Goal: Task Accomplishment & Management: Use online tool/utility

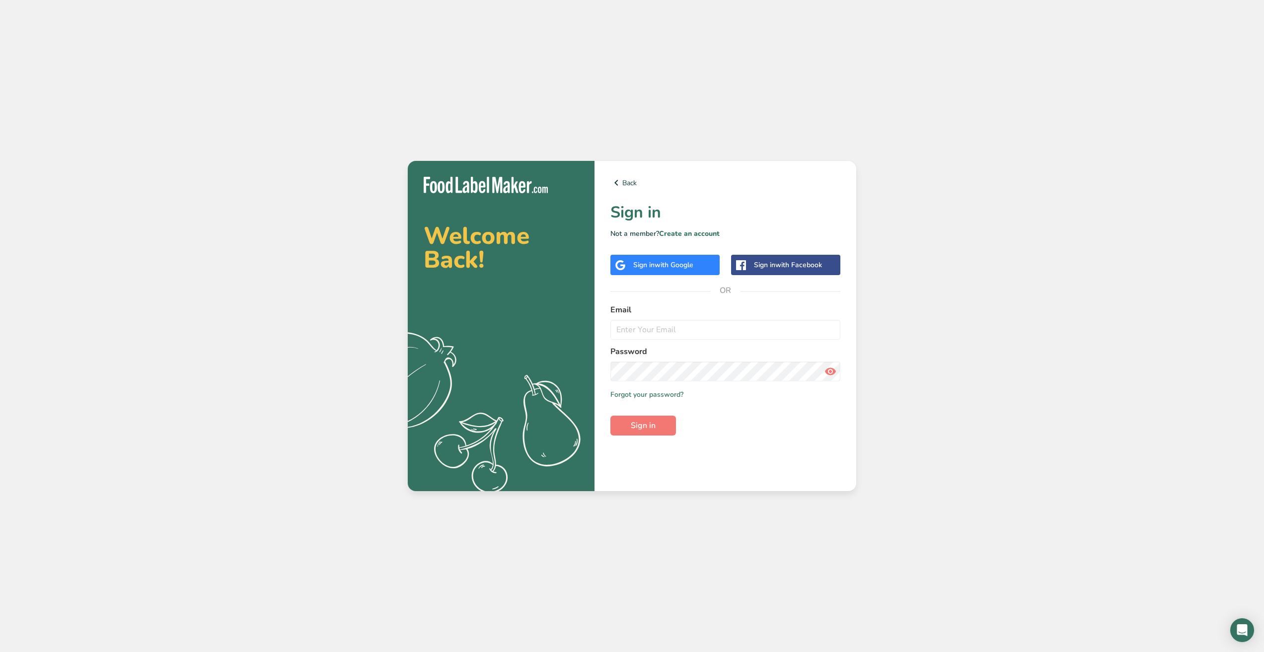
click at [672, 263] on span "with Google" at bounding box center [673, 264] width 39 height 9
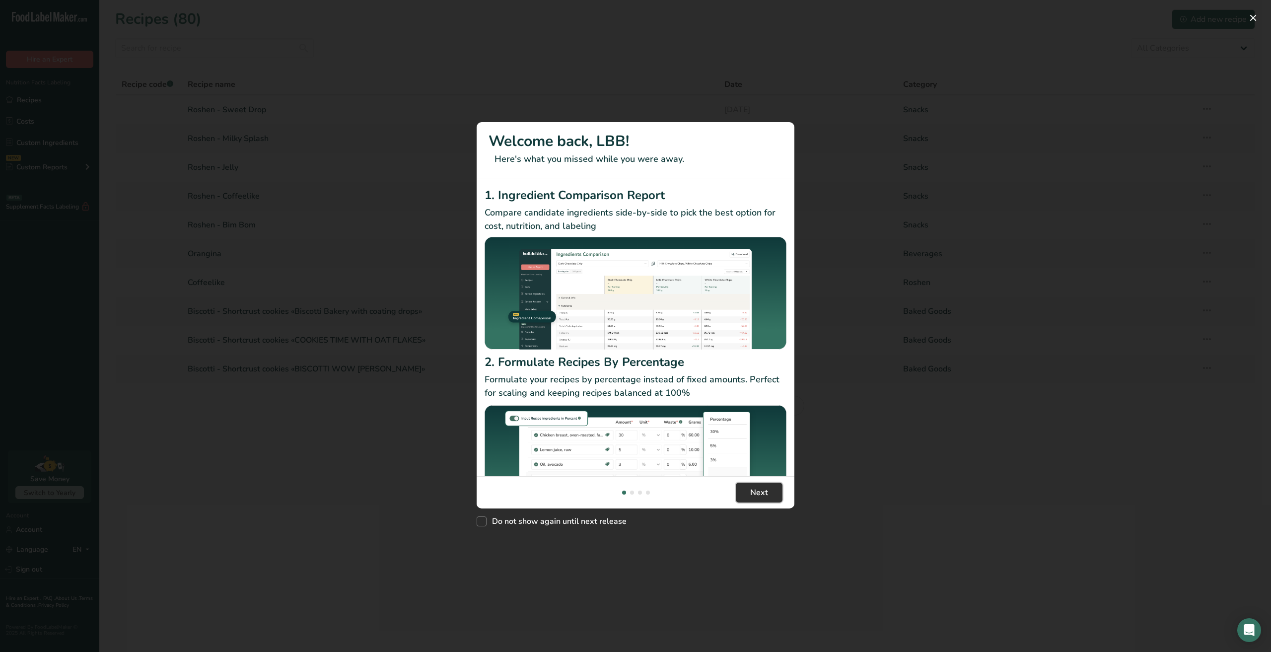
click at [750, 492] on span "Next" at bounding box center [759, 493] width 18 height 12
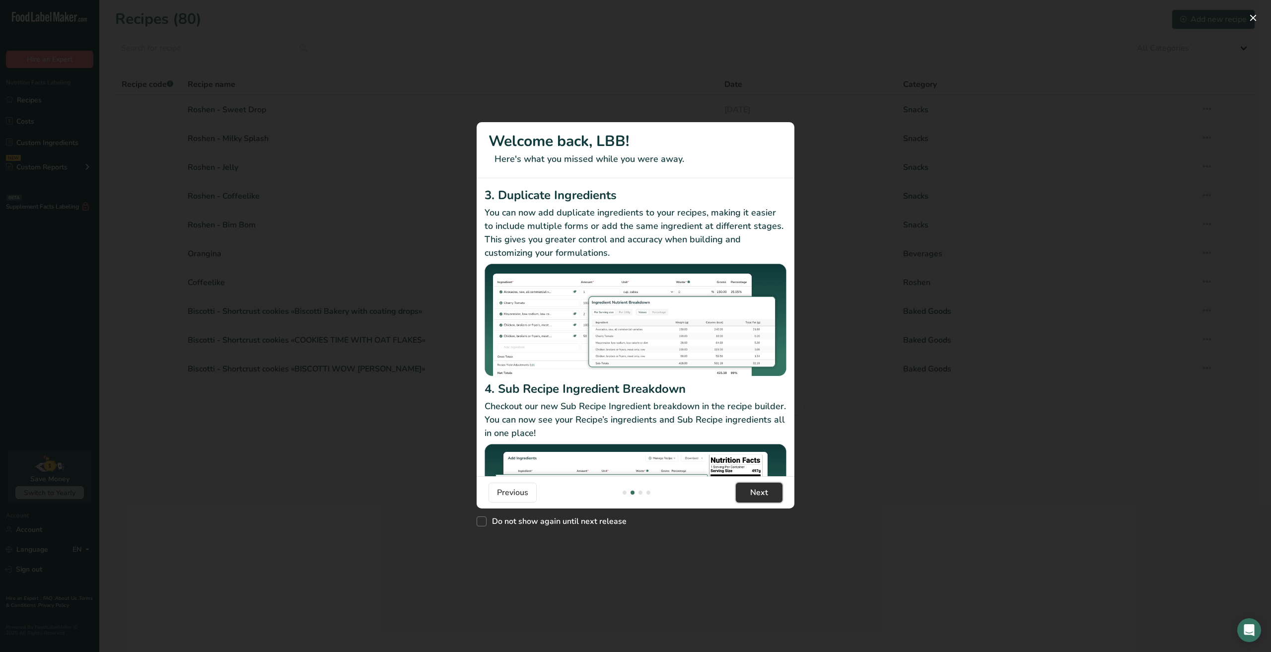
click at [750, 492] on span "Next" at bounding box center [759, 493] width 18 height 12
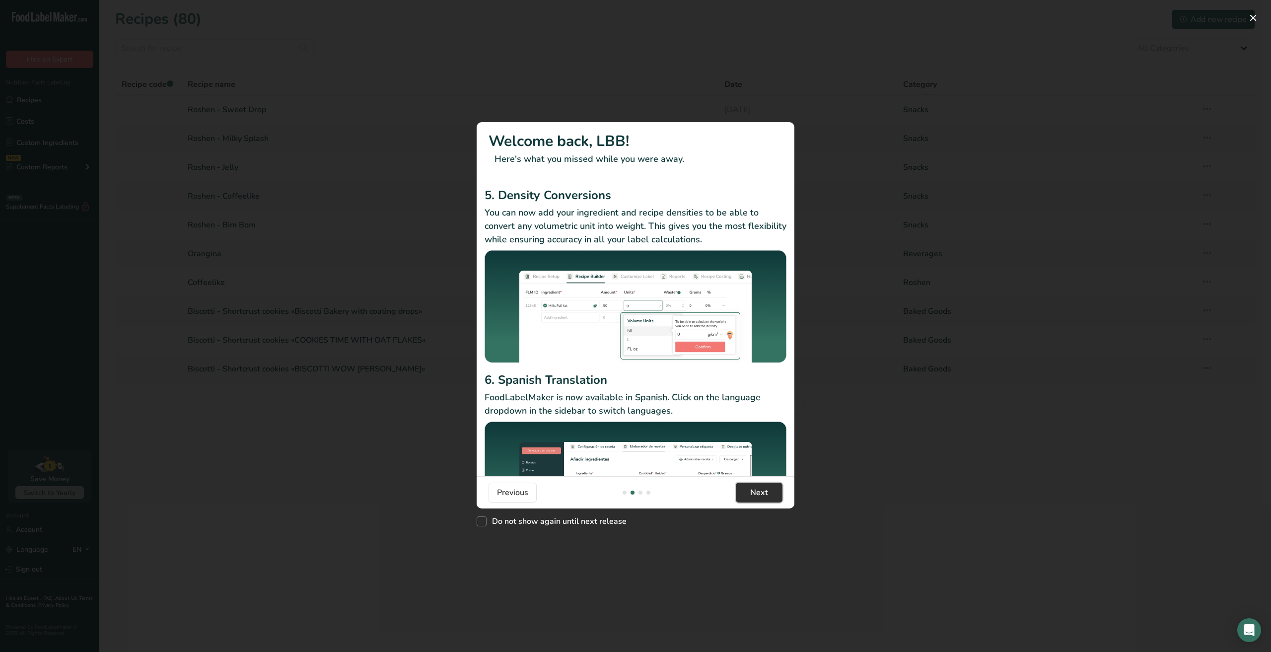
click at [750, 492] on span "Next" at bounding box center [759, 493] width 18 height 12
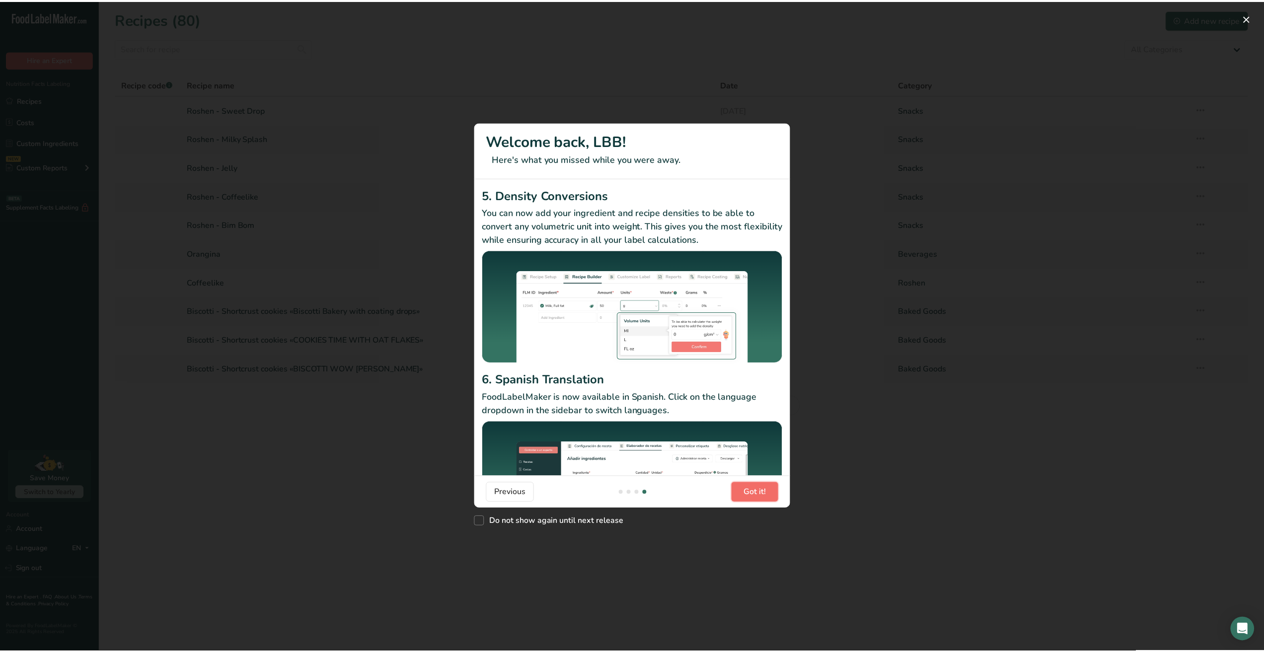
scroll to position [0, 953]
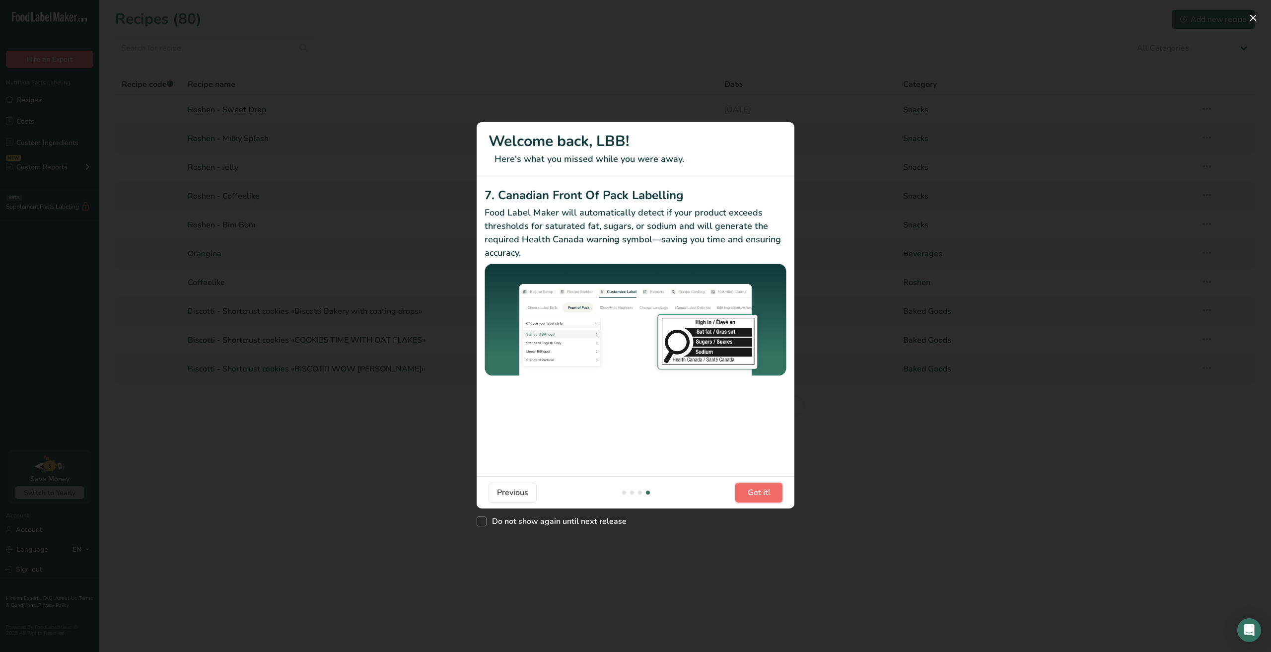
click at [750, 492] on span "Got it!" at bounding box center [759, 493] width 22 height 12
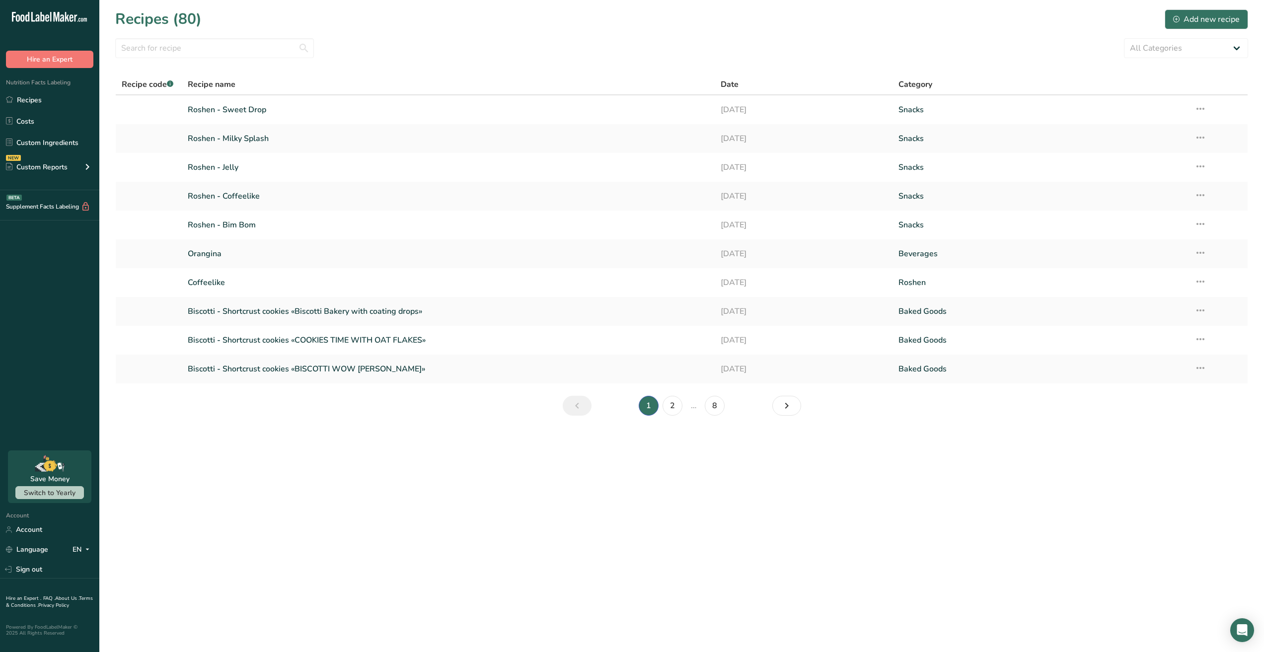
click at [156, 452] on main "Recipes (80) Add new recipe All Categories Baked Goods Beverages Confectionery …" at bounding box center [632, 326] width 1264 height 652
